Goal: Task Accomplishment & Management: Manage account settings

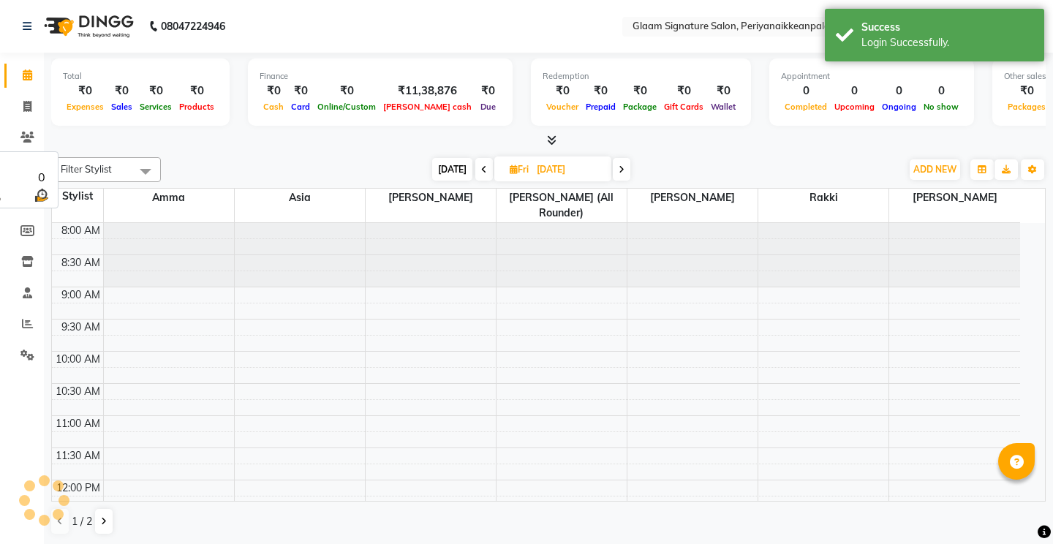
select select "en"
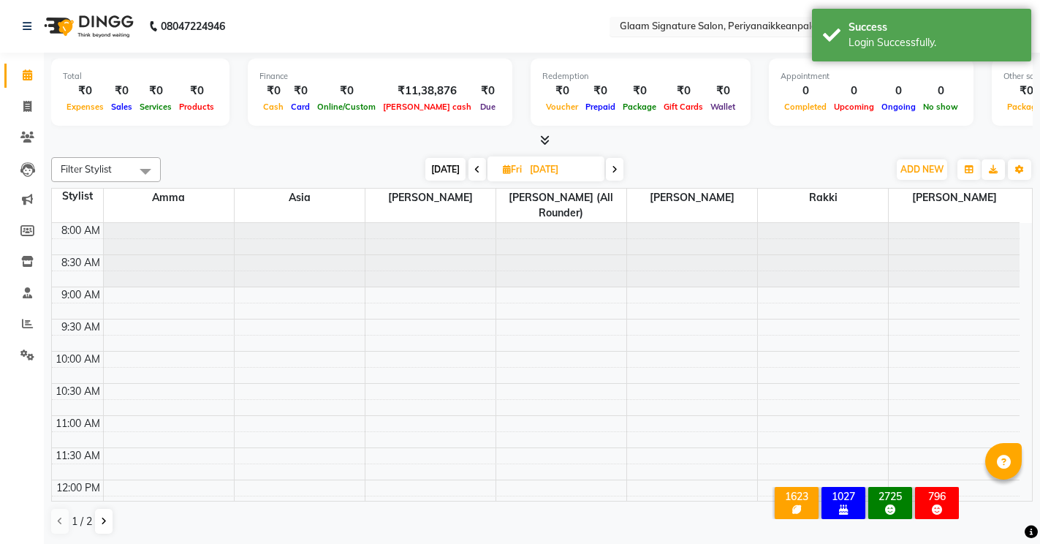
click at [743, 24] on input "text" at bounding box center [723, 27] width 212 height 15
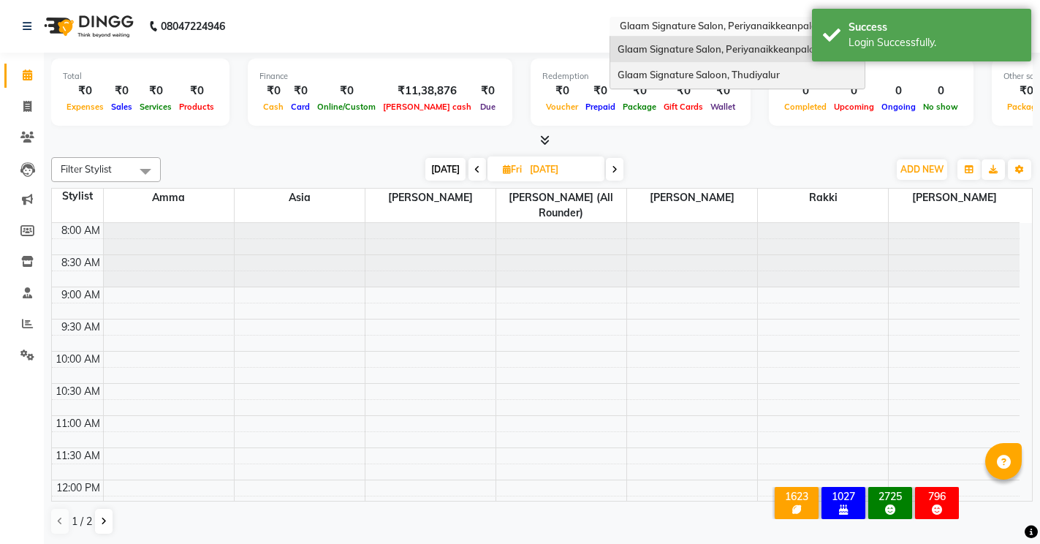
click at [731, 69] on span "Glaam Signature Saloon, Thudiyalur" at bounding box center [699, 75] width 162 height 12
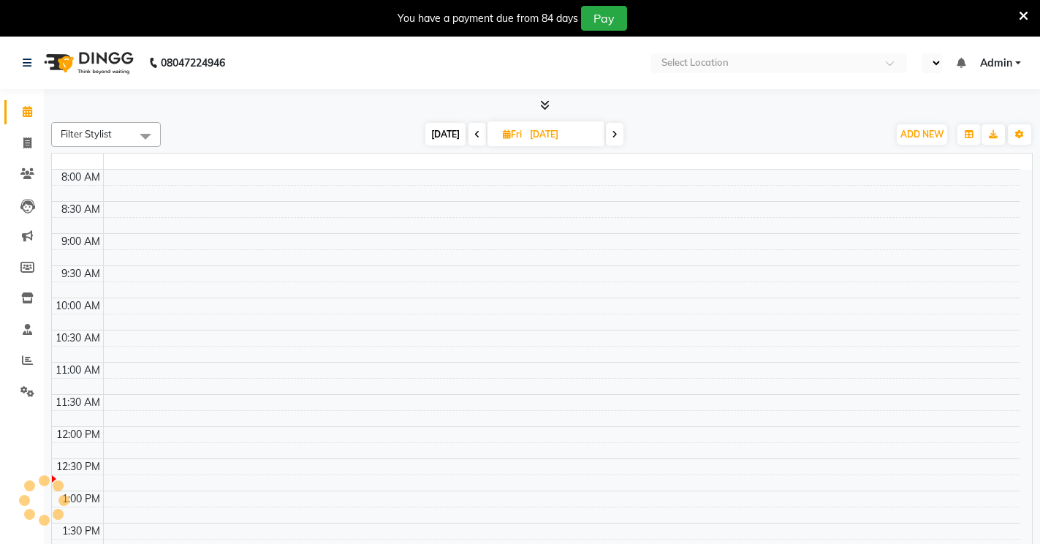
select select "en"
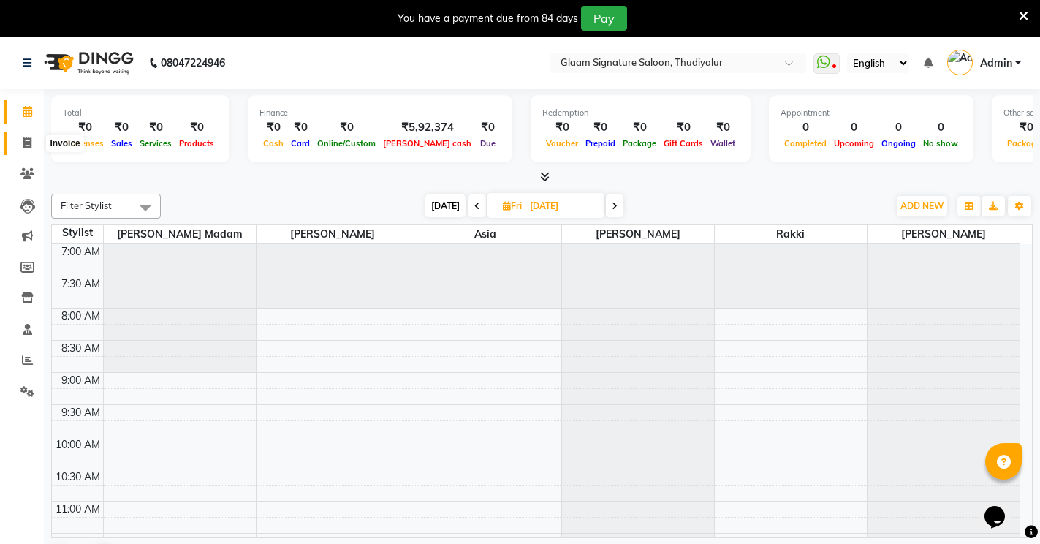
click at [26, 138] on icon at bounding box center [27, 142] width 8 height 11
select select "service"
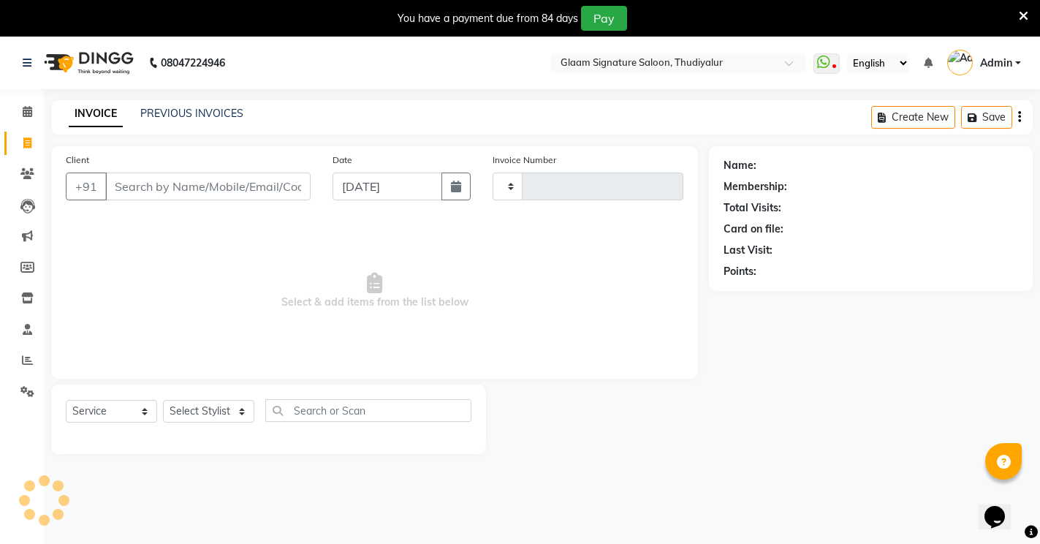
type input "0548"
select select "4439"
click at [170, 113] on link "PREVIOUS INVOICES" at bounding box center [191, 113] width 103 height 13
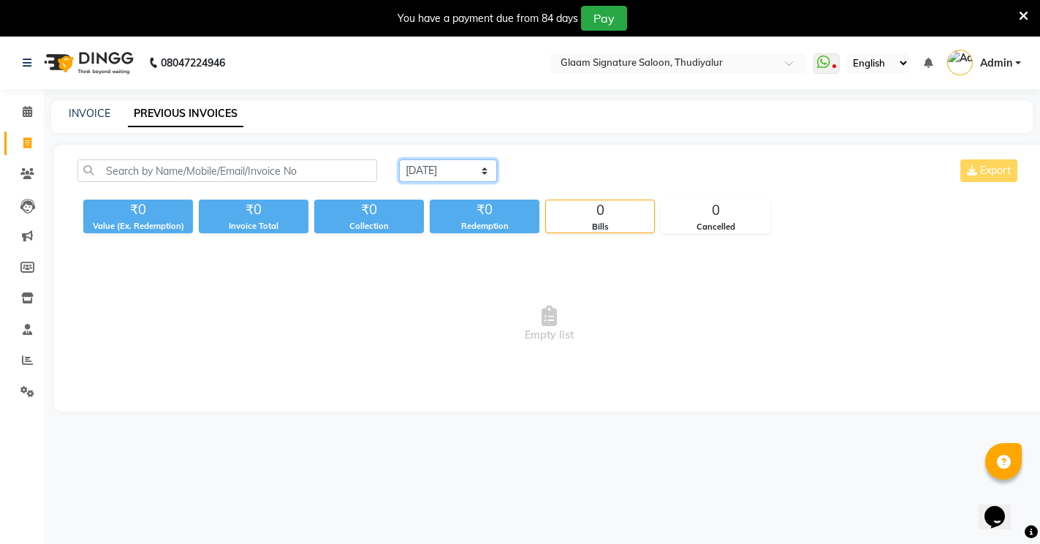
click at [420, 173] on select "[DATE] [DATE] Custom Range" at bounding box center [448, 170] width 98 height 23
click at [399, 159] on select "[DATE] [DATE] Custom Range" at bounding box center [448, 170] width 98 height 23
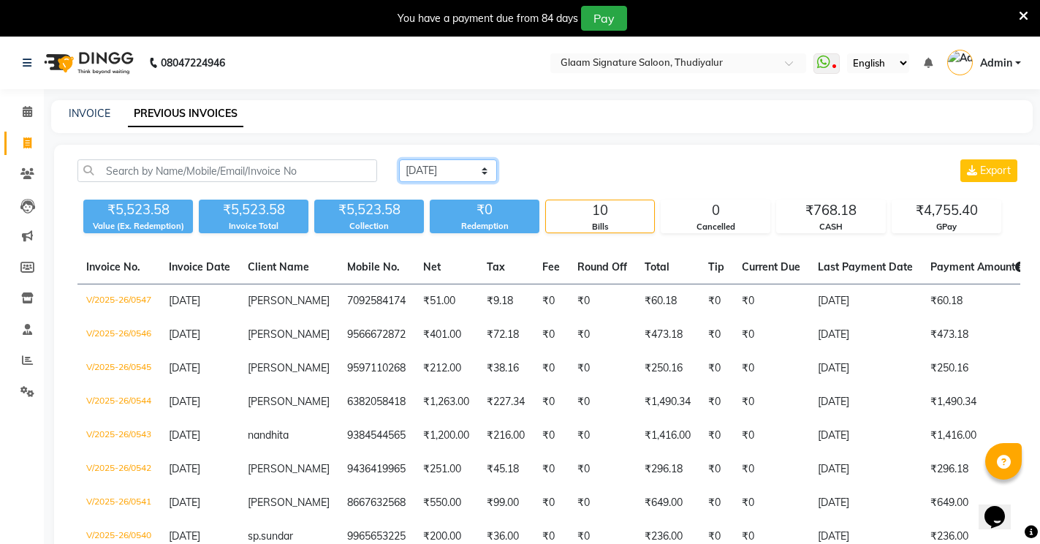
click at [431, 161] on select "[DATE] [DATE] Custom Range" at bounding box center [448, 170] width 98 height 23
select select "range"
click at [399, 159] on select "[DATE] [DATE] Custom Range" at bounding box center [448, 170] width 98 height 23
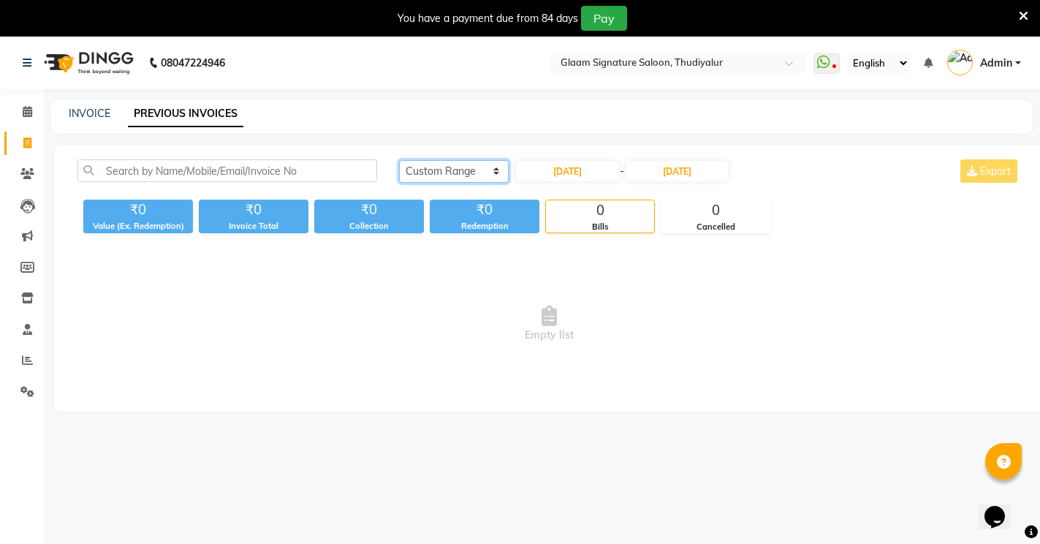
click at [460, 167] on select "[DATE] [DATE] Custom Range" at bounding box center [454, 171] width 110 height 23
click at [399, 160] on select "[DATE] [DATE] Custom Range" at bounding box center [454, 171] width 110 height 23
click at [582, 170] on input "[DATE]" at bounding box center [567, 171] width 102 height 20
select select "9"
select select "2025"
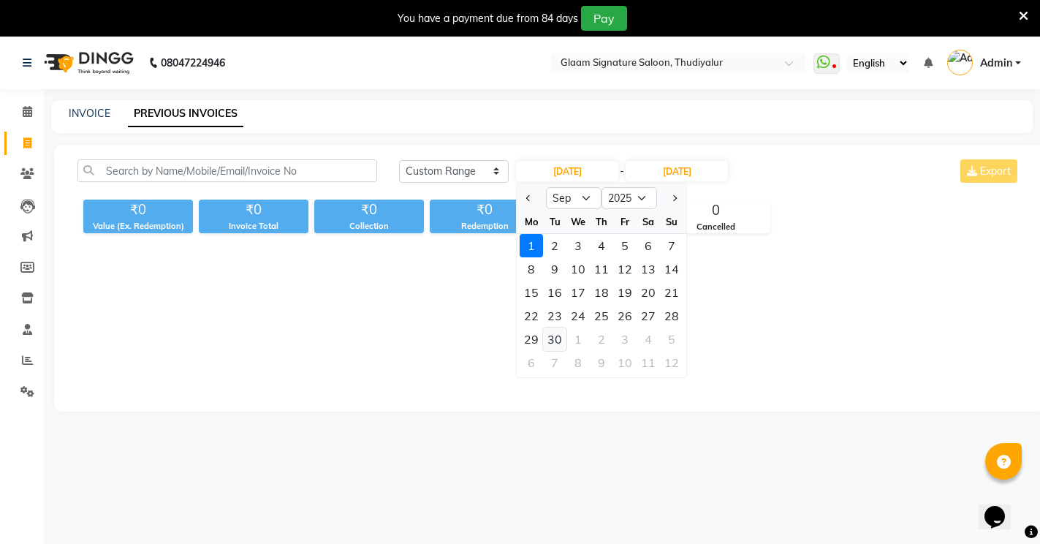
click at [558, 336] on div "30" at bounding box center [554, 339] width 23 height 23
type input "[DATE]"
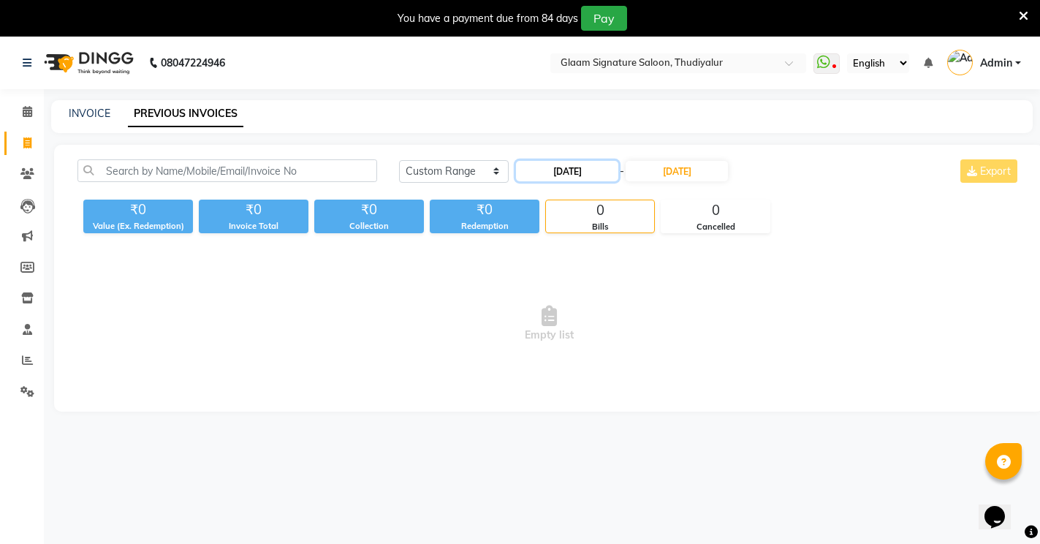
click at [571, 172] on input "[DATE]" at bounding box center [567, 171] width 102 height 20
select select "9"
select select "2025"
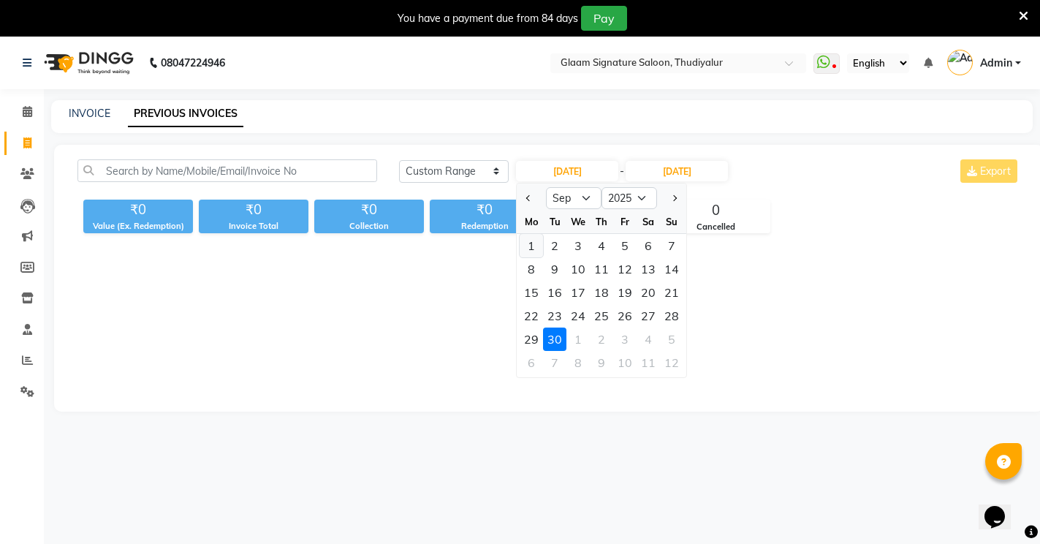
click at [538, 248] on div "1" at bounding box center [531, 245] width 23 height 23
type input "[DATE]"
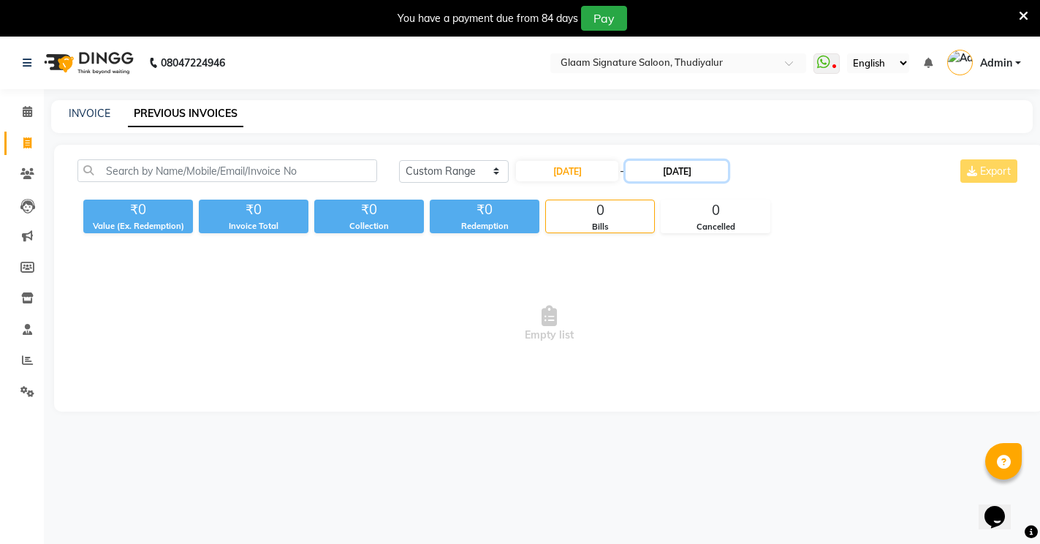
click at [676, 164] on input "[DATE]" at bounding box center [677, 171] width 102 height 20
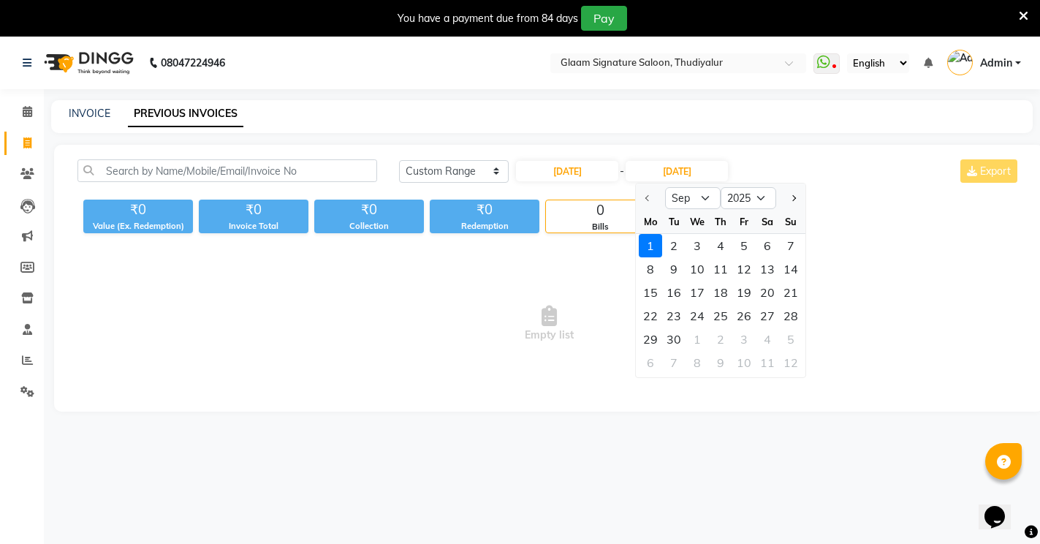
click at [662, 200] on div at bounding box center [650, 197] width 29 height 23
click at [661, 195] on div at bounding box center [650, 197] width 29 height 23
click at [691, 197] on select "Sep Oct Nov Dec" at bounding box center [693, 198] width 56 height 22
select select "10"
click at [665, 187] on select "Sep Oct Nov Dec" at bounding box center [693, 198] width 56 height 22
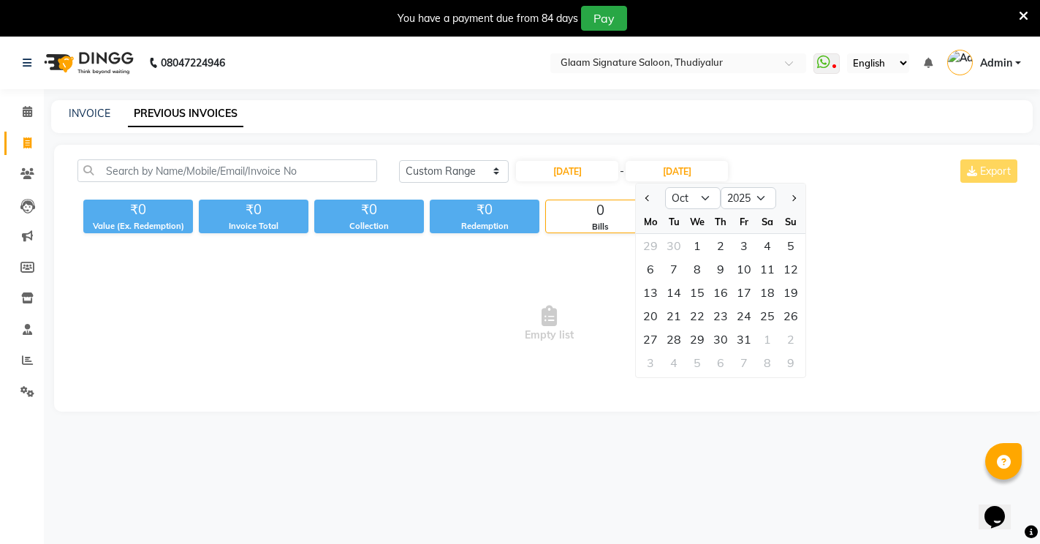
click at [738, 339] on div "31" at bounding box center [744, 339] width 23 height 23
type input "[DATE]"
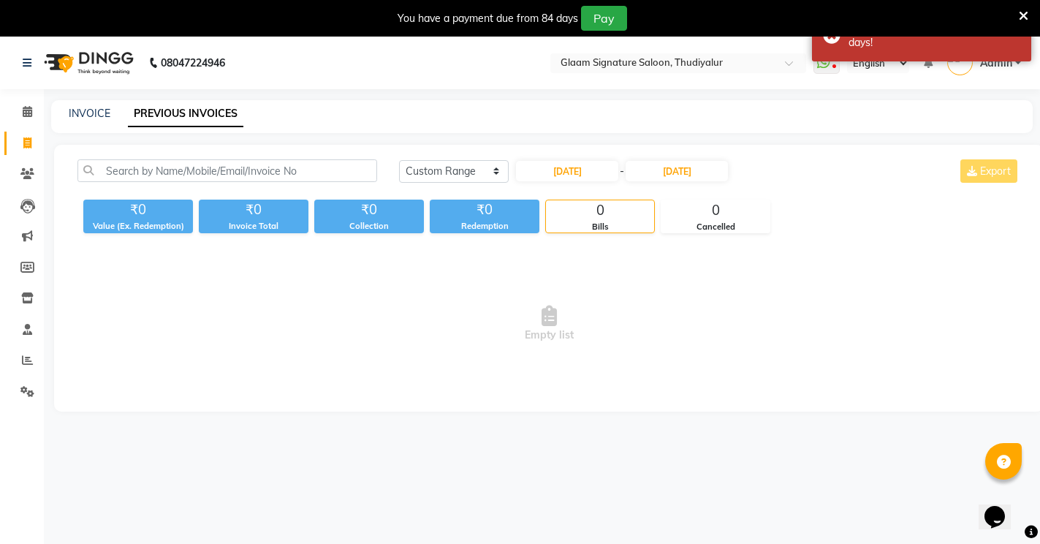
click at [561, 158] on div "[DATE] [DATE] Custom Range [DATE] - [DATE] Export ₹0 Value (Ex. Redemption) ₹0 …" at bounding box center [549, 278] width 990 height 267
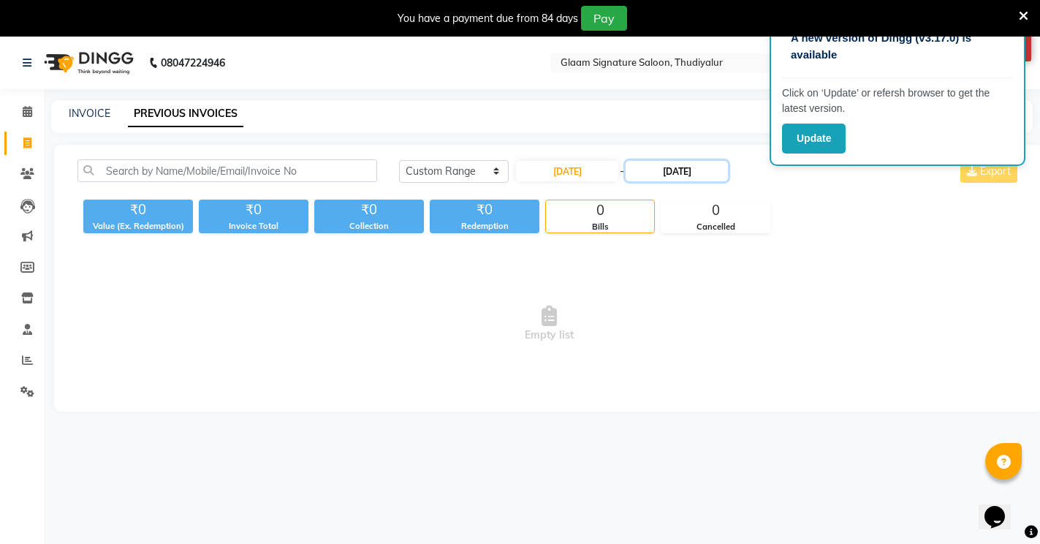
click at [700, 171] on input "[DATE]" at bounding box center [677, 171] width 102 height 20
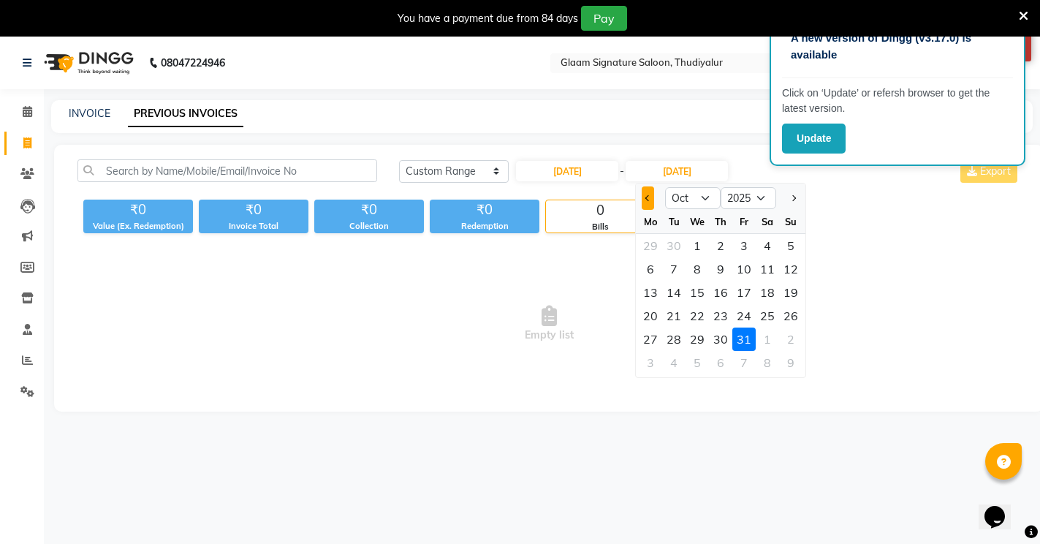
click at [647, 194] on button "Previous month" at bounding box center [648, 197] width 12 height 23
select select "9"
click at [647, 194] on div at bounding box center [650, 197] width 29 height 23
click at [649, 202] on div at bounding box center [650, 197] width 29 height 23
click at [651, 198] on div at bounding box center [650, 197] width 29 height 23
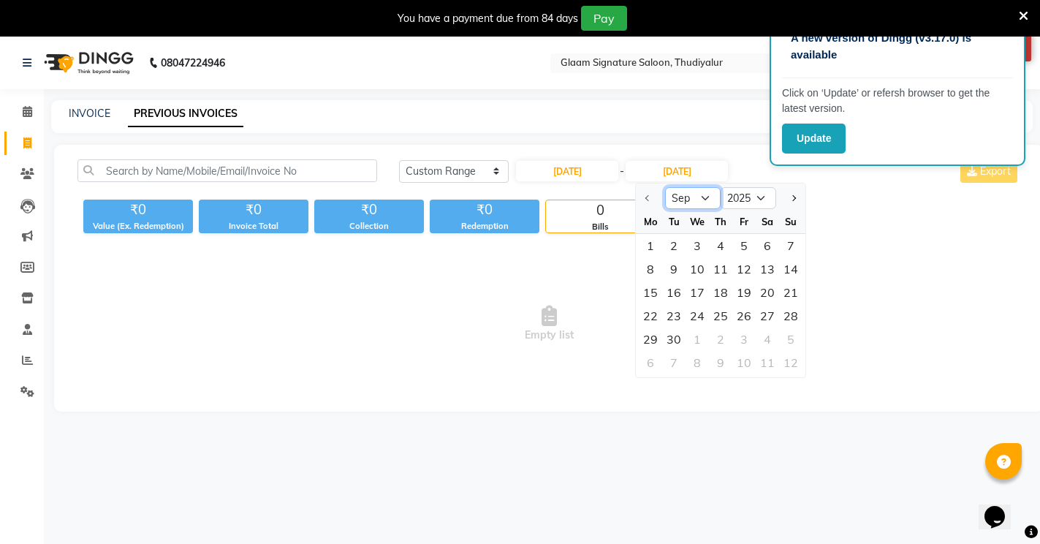
click at [694, 197] on select "Sep Oct Nov Dec" at bounding box center [693, 198] width 56 height 22
click at [646, 197] on div at bounding box center [650, 197] width 29 height 23
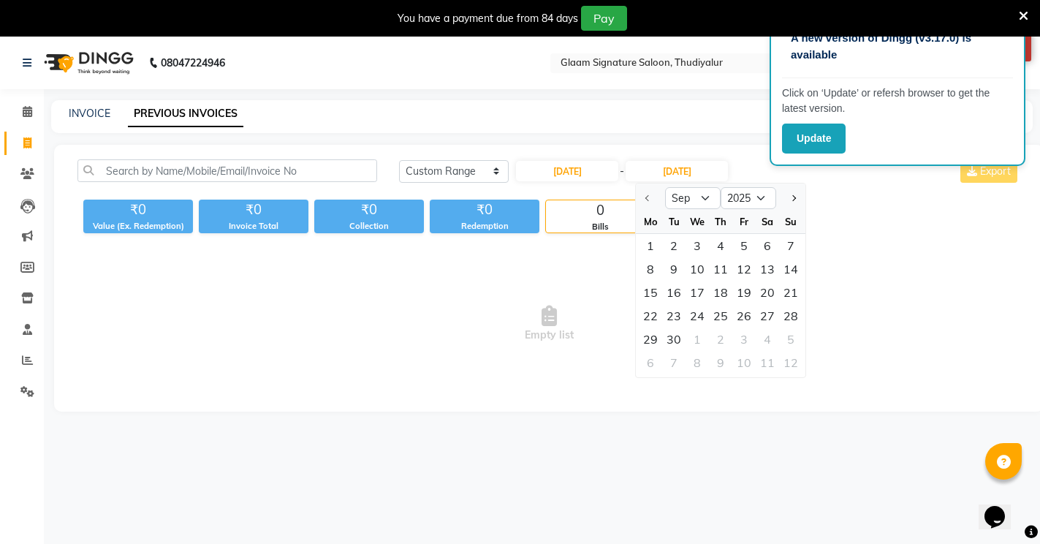
click at [646, 197] on div at bounding box center [650, 197] width 29 height 23
click at [760, 194] on select "2025 2026 2027 2028 2029 2030 2031 2032 2033 2034 2035" at bounding box center [749, 198] width 56 height 22
click at [915, 235] on div "[DATE] [DATE] Custom Range [DATE] - [DATE] Sep Oct Nov [DATE] 2026 2027 2028 20…" at bounding box center [549, 278] width 990 height 267
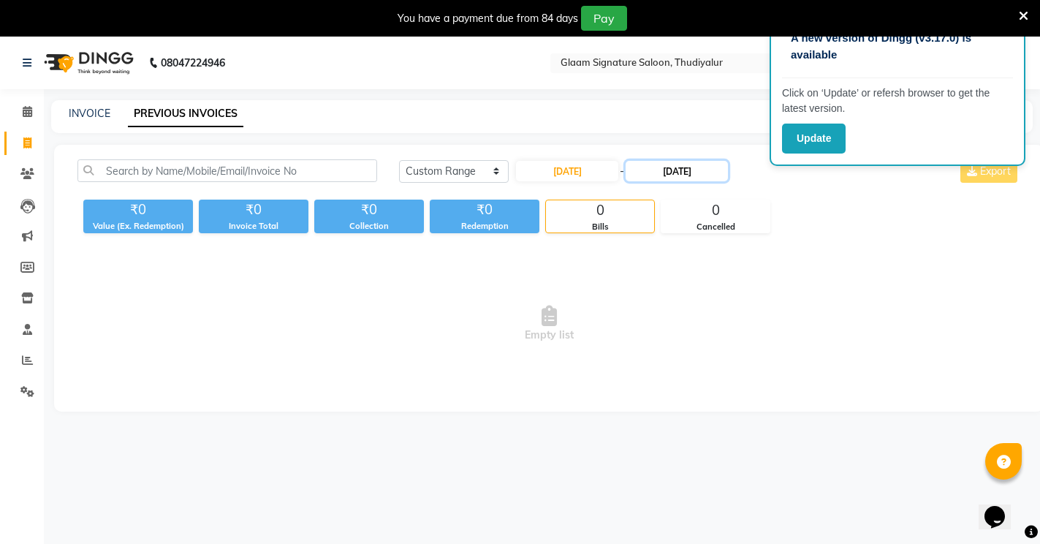
click at [659, 171] on input "[DATE]" at bounding box center [677, 171] width 102 height 20
select select "10"
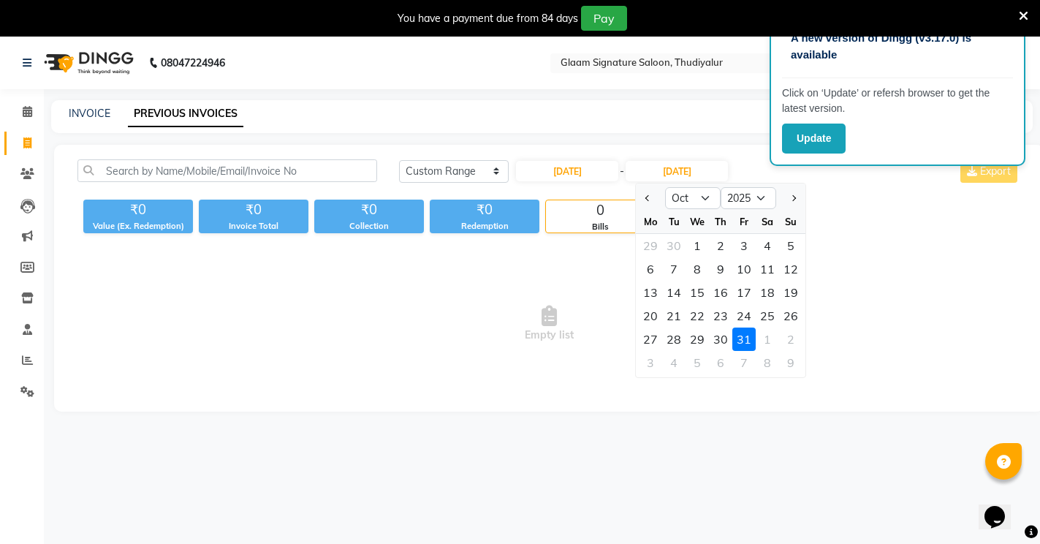
click at [739, 336] on div "31" at bounding box center [744, 339] width 23 height 23
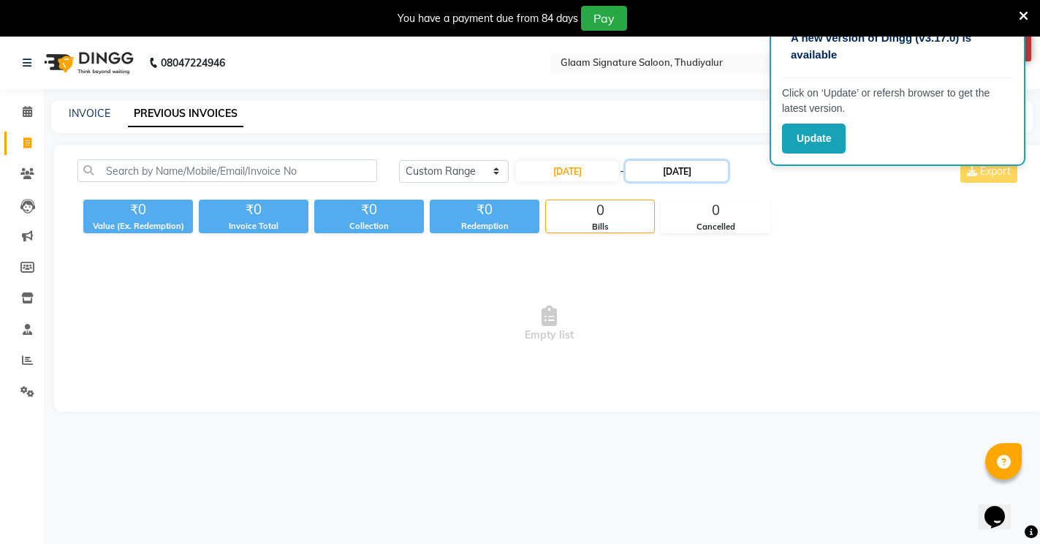
click at [693, 172] on input "[DATE]" at bounding box center [677, 171] width 102 height 20
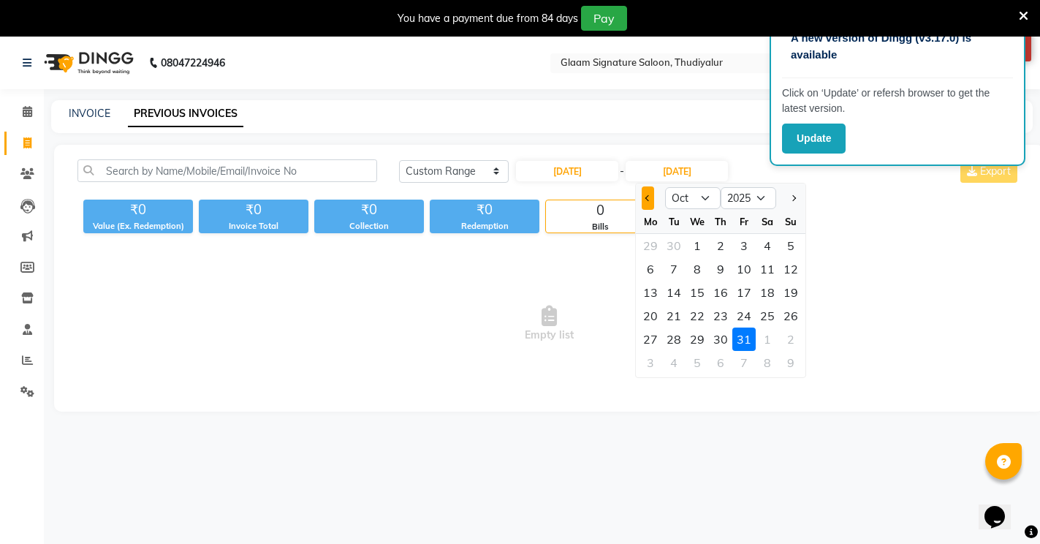
click at [646, 197] on span "Previous month" at bounding box center [649, 198] width 6 height 6
select select "9"
click at [646, 197] on div at bounding box center [650, 197] width 29 height 23
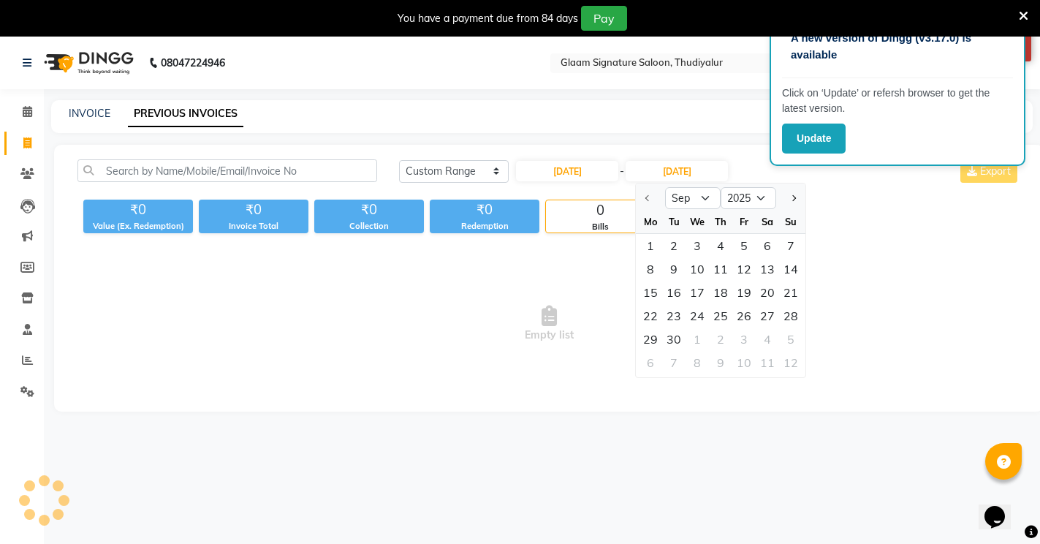
click at [649, 193] on div at bounding box center [650, 197] width 29 height 23
click at [647, 195] on div at bounding box center [650, 197] width 29 height 23
drag, startPoint x: 647, startPoint y: 195, endPoint x: 669, endPoint y: 194, distance: 21.9
click at [648, 197] on div at bounding box center [650, 197] width 29 height 23
click at [708, 196] on select "Sep Oct Nov Dec" at bounding box center [693, 198] width 56 height 22
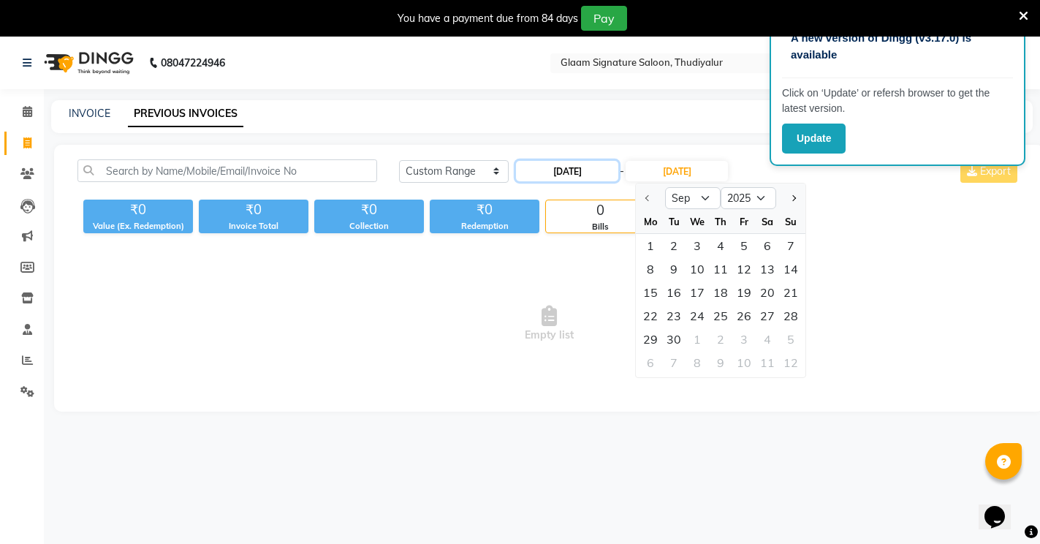
click at [600, 170] on input "[DATE]" at bounding box center [567, 171] width 102 height 20
select select "9"
select select "2025"
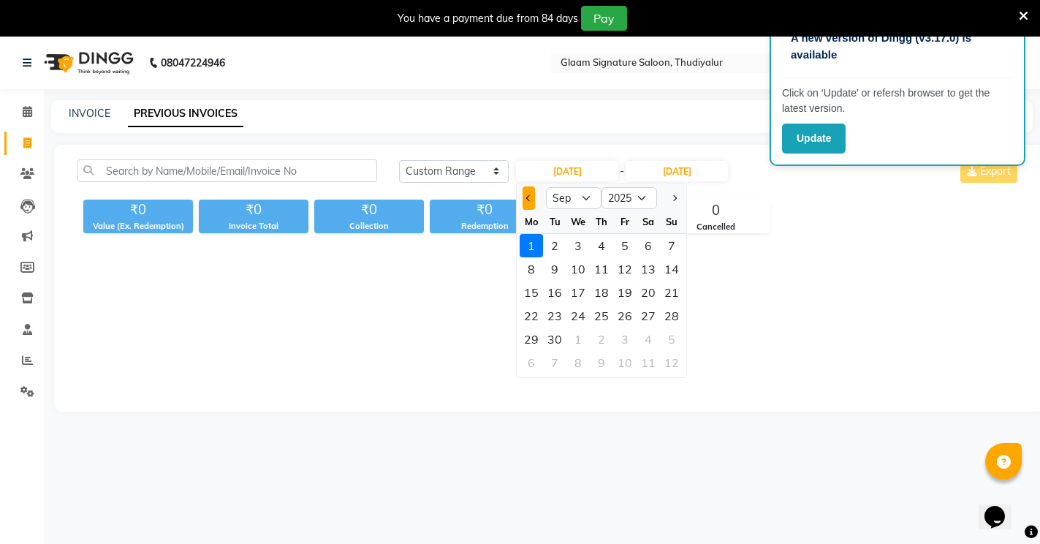
click at [532, 197] on span "Previous month" at bounding box center [529, 198] width 6 height 6
click at [583, 195] on select "Jan Feb Mar Apr May Jun [DATE] Aug Sep Oct Nov Dec" at bounding box center [574, 198] width 56 height 22
select select "8"
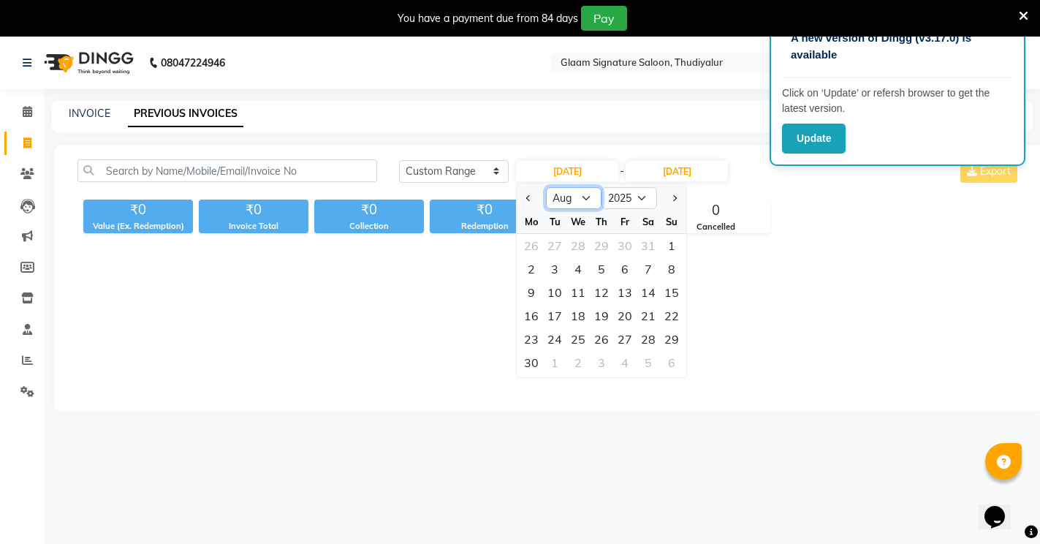
click at [546, 187] on select "Jan Feb Mar Apr May Jun [DATE] Aug Sep Oct Nov Dec" at bounding box center [574, 198] width 56 height 22
click at [625, 247] on div "1" at bounding box center [624, 245] width 23 height 23
type input "[DATE]"
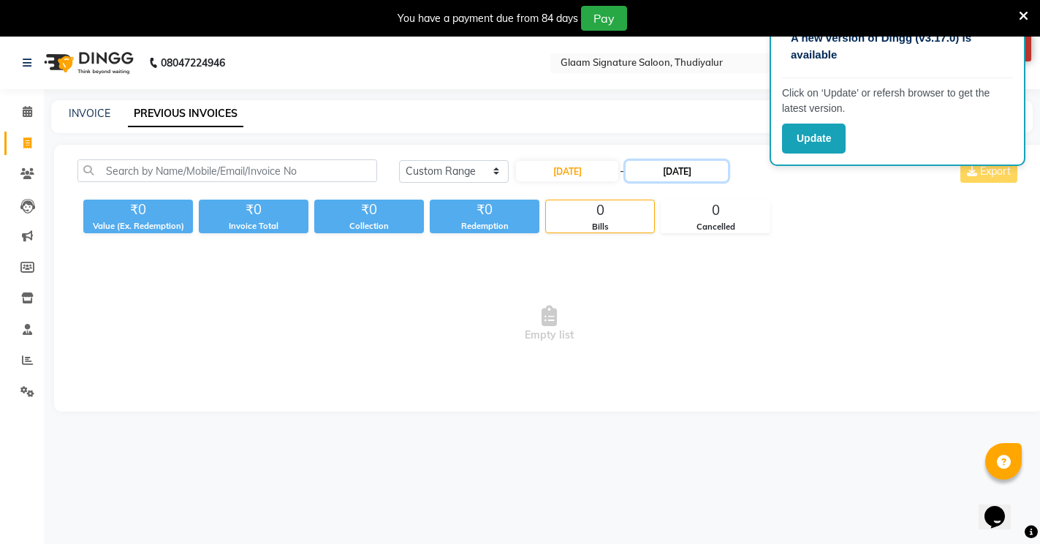
click at [677, 168] on input "[DATE]" at bounding box center [677, 171] width 102 height 20
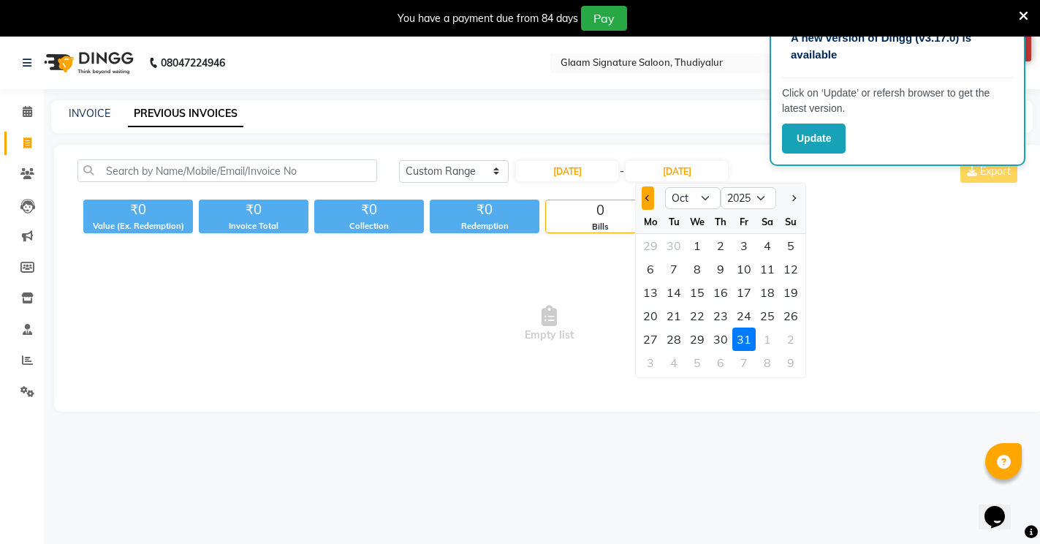
click at [645, 199] on button "Previous month" at bounding box center [648, 197] width 12 height 23
select select "8"
click at [789, 335] on div "31" at bounding box center [790, 339] width 23 height 23
type input "[DATE]"
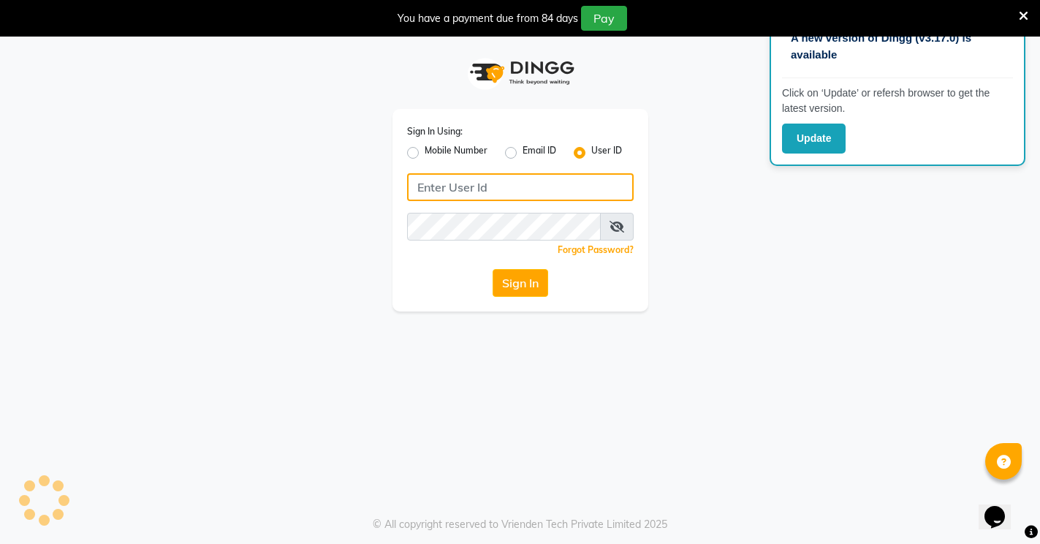
type input "glaamsalon"
